Goal: Information Seeking & Learning: Learn about a topic

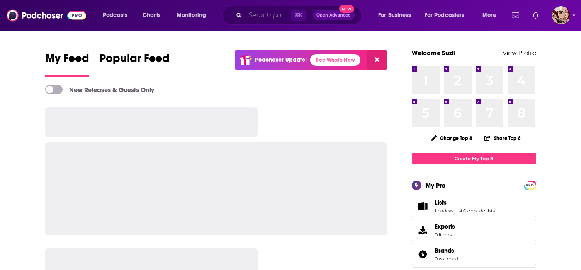
click at [255, 17] on input "Search podcasts, credits, & more..." at bounding box center [268, 15] width 46 height 13
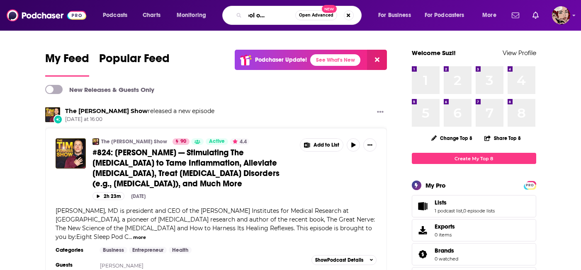
scroll to position [0, 28]
type input "the school of greatness"
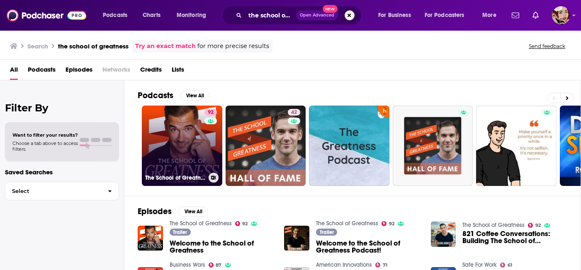
click at [189, 135] on link "92 The School of Greatness" at bounding box center [182, 146] width 80 height 80
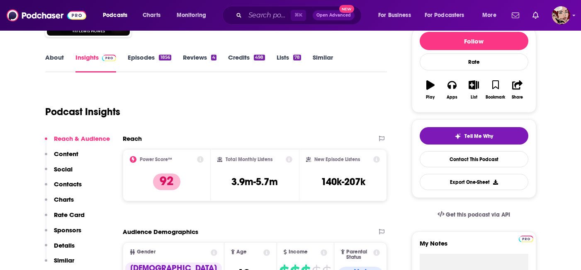
scroll to position [99, 0]
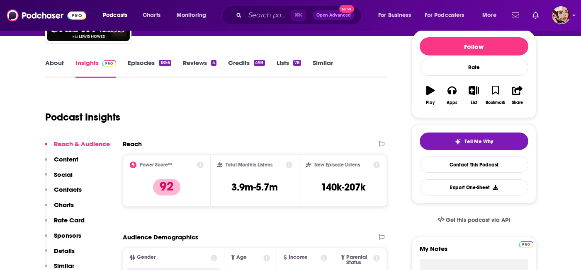
click at [130, 59] on link "Episodes 1856" at bounding box center [149, 68] width 43 height 19
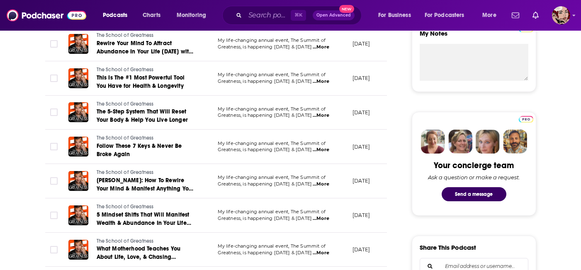
scroll to position [323, 0]
